Goal: Connect with others: Connect with others

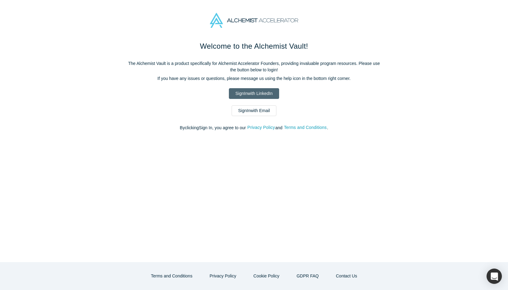
click at [265, 94] on link "Sign In with LinkedIn" at bounding box center [254, 93] width 50 height 11
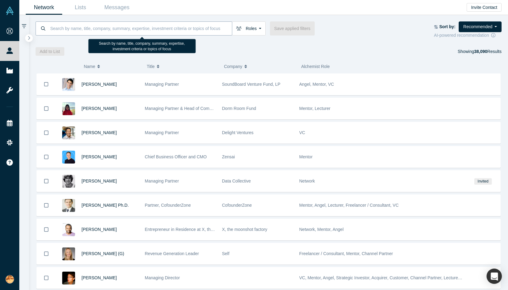
click at [116, 28] on input at bounding box center [141, 28] width 182 height 14
paste input "[PERSON_NAME]"
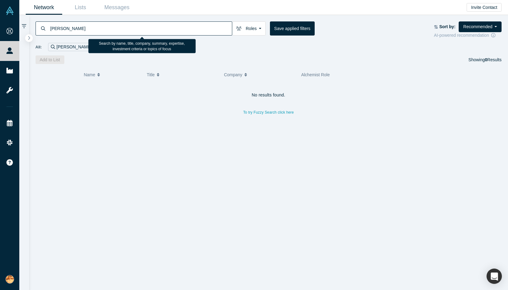
click at [65, 27] on input "[PERSON_NAME]" at bounding box center [141, 28] width 182 height 14
type input "[PERSON_NAME]"
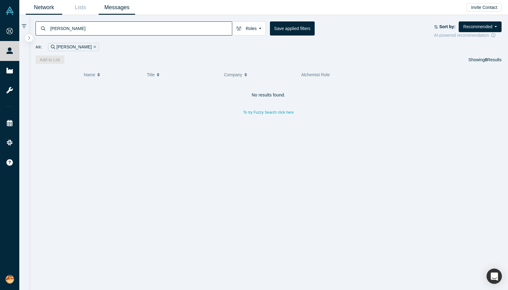
click at [108, 9] on link "Messages" at bounding box center [117, 7] width 36 height 14
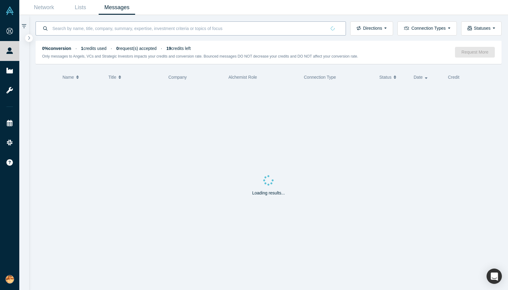
click at [70, 28] on input at bounding box center [189, 28] width 275 height 14
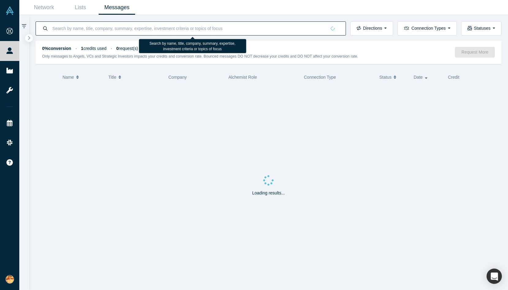
paste input "[PERSON_NAME]"
drag, startPoint x: 62, startPoint y: 29, endPoint x: 159, endPoint y: 29, distance: 97.5
click at [159, 29] on input "[PERSON_NAME]" at bounding box center [189, 28] width 275 height 14
click at [144, 24] on input "[PERSON_NAME]" at bounding box center [195, 28] width 287 height 14
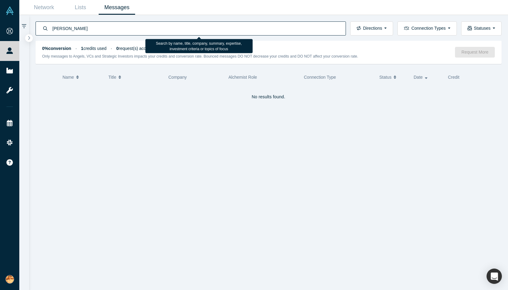
paste input "[PERSON_NAME]"
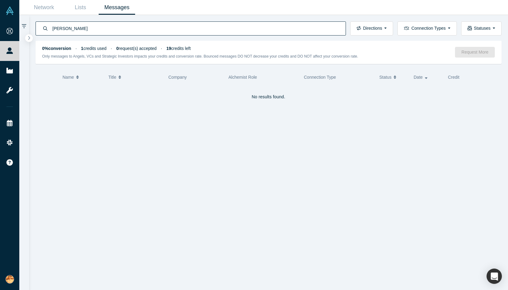
drag, startPoint x: 63, startPoint y: 29, endPoint x: 39, endPoint y: 29, distance: 23.9
click at [39, 29] on div "[PERSON_NAME]" at bounding box center [191, 28] width 310 height 14
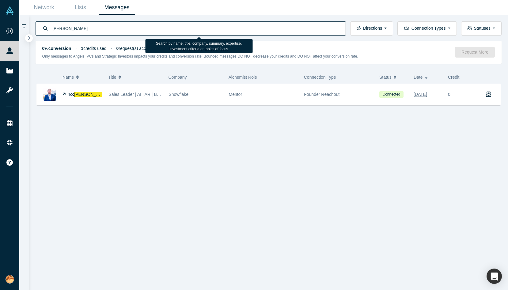
click at [189, 27] on input "[PERSON_NAME]" at bounding box center [195, 28] width 287 height 14
paste input "[PERSON_NAME]"
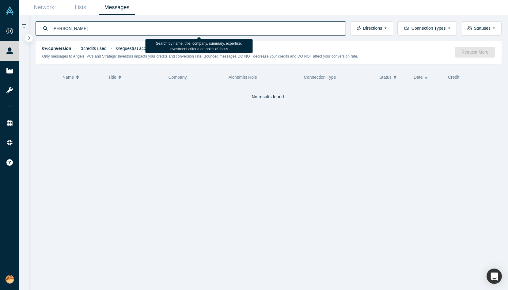
click at [196, 27] on input "[PERSON_NAME]" at bounding box center [195, 28] width 287 height 14
paste input "Kush Vepa"
type input "Kush"
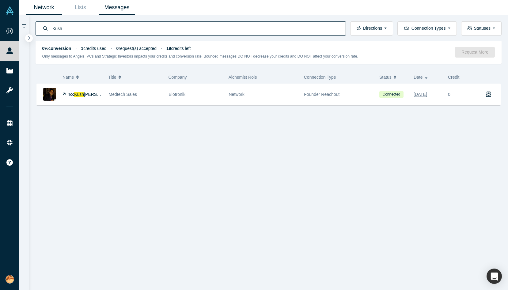
click at [49, 9] on link "Network" at bounding box center [44, 7] width 36 height 14
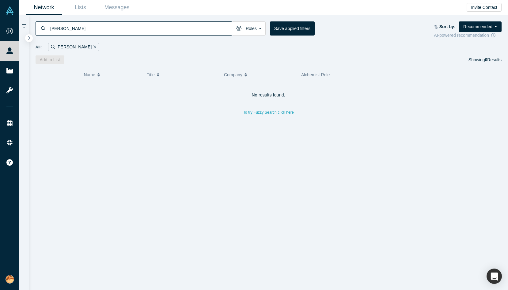
click at [76, 30] on input "Juan Caro" at bounding box center [141, 28] width 182 height 14
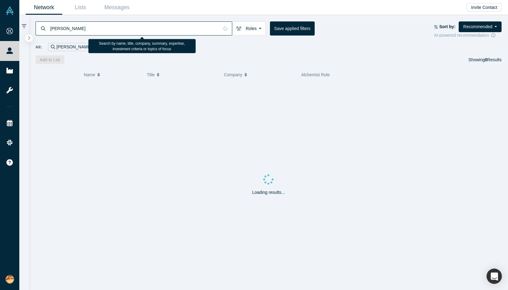
click at [76, 30] on input "Juan Caro" at bounding box center [134, 28] width 169 height 14
click at [62, 27] on input "Juan Caro" at bounding box center [141, 28] width 182 height 14
click at [71, 23] on input "Juan david Caro" at bounding box center [141, 28] width 182 height 14
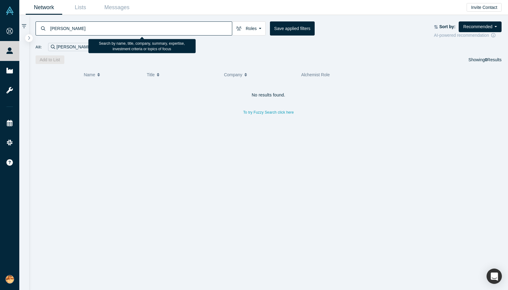
click at [71, 23] on input "Juan david Caro" at bounding box center [141, 28] width 182 height 14
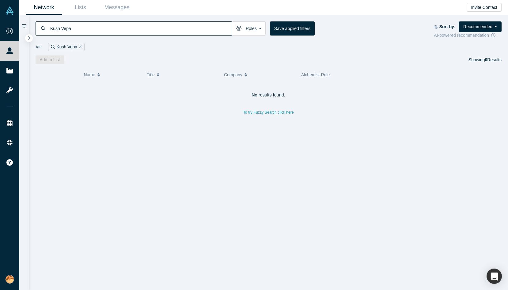
click at [135, 39] on div "All: Kush Vepa" at bounding box center [269, 45] width 466 height 13
click at [134, 30] on input "Kush Vepa" at bounding box center [141, 28] width 182 height 14
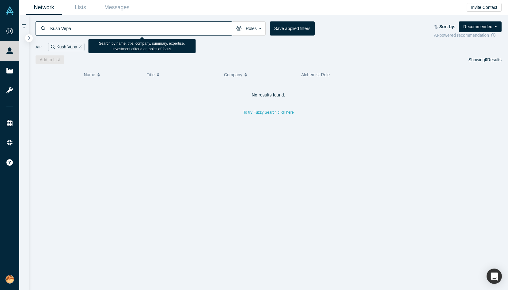
click at [134, 30] on input "Kush Vepa" at bounding box center [141, 28] width 182 height 14
paste input "al"
type input "Kushal Vepa"
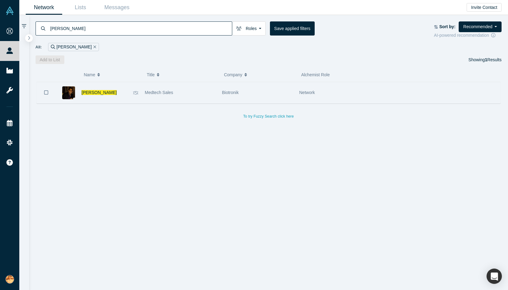
click at [119, 97] on div "Kushal Vepa" at bounding box center [106, 92] width 48 height 21
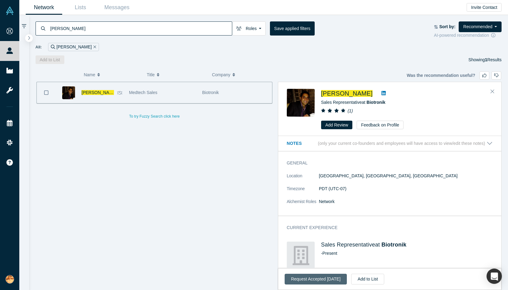
click at [334, 280] on button "Request Accepted Sep 11, 2025" at bounding box center [316, 279] width 63 height 11
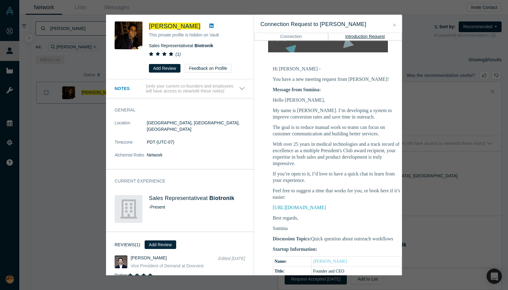
scroll to position [80, 0]
